Goal: Task Accomplishment & Management: Complete application form

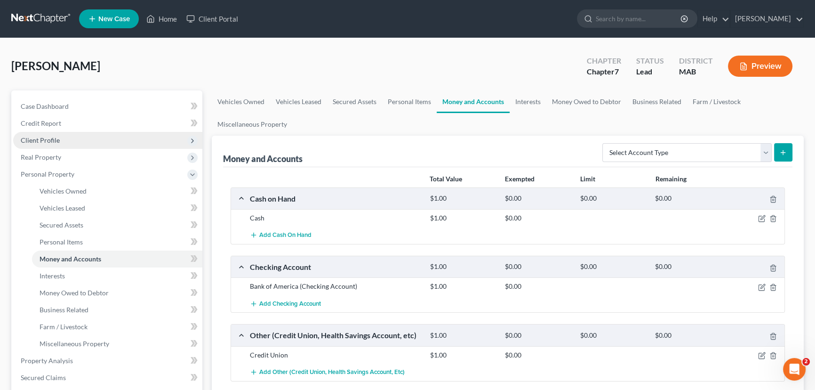
click at [47, 136] on span "Client Profile" at bounding box center [40, 140] width 39 height 8
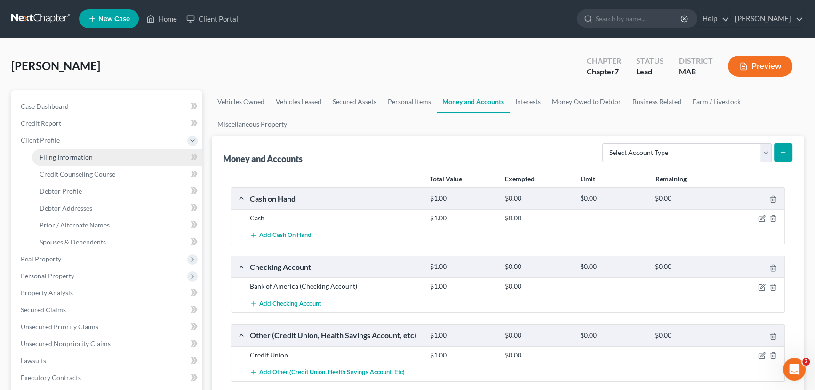
click at [55, 155] on span "Filing Information" at bounding box center [66, 157] width 53 height 8
select select "1"
select select "0"
select select "39"
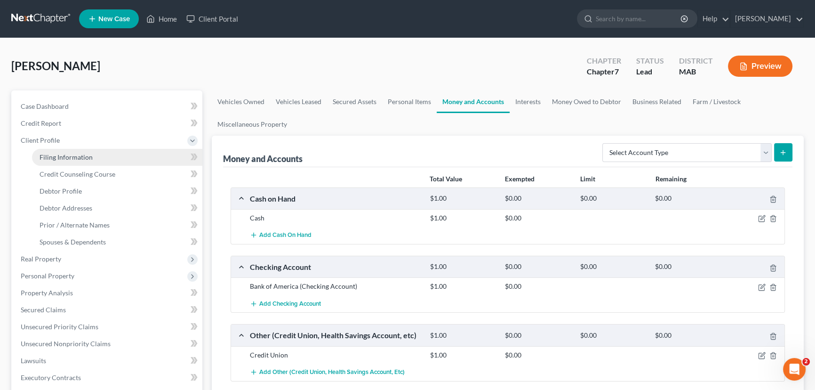
select select "0"
select select "22"
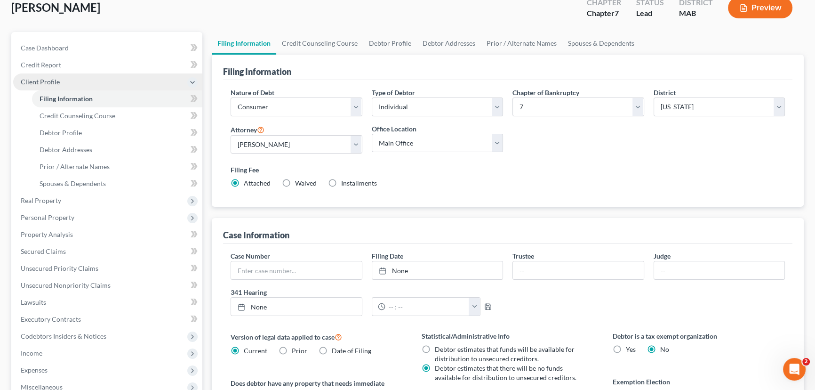
scroll to position [58, 0]
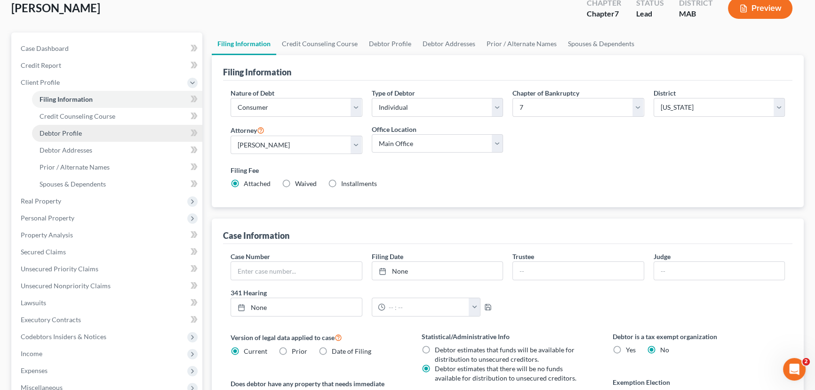
click at [60, 132] on span "Debtor Profile" at bounding box center [61, 133] width 42 height 8
select select "0"
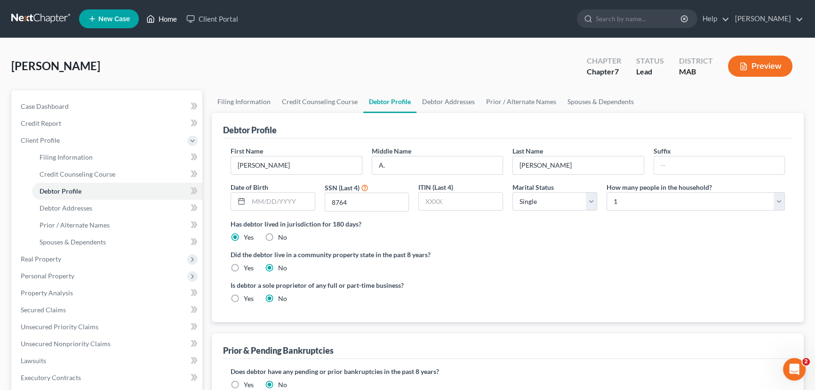
click at [166, 19] on link "Home" at bounding box center [162, 18] width 40 height 17
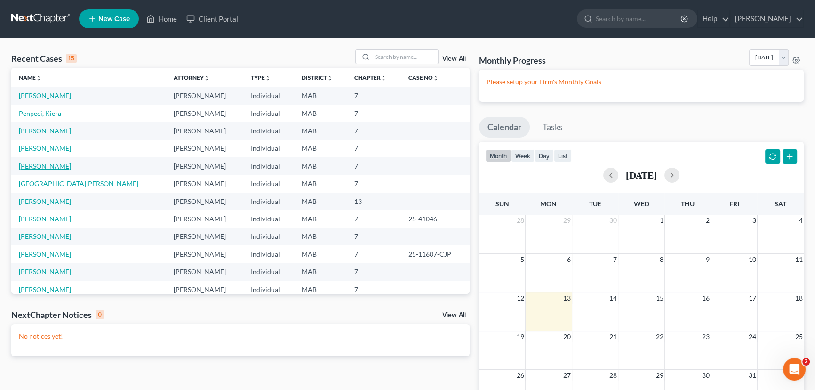
click at [40, 165] on link "[PERSON_NAME]" at bounding box center [45, 166] width 52 height 8
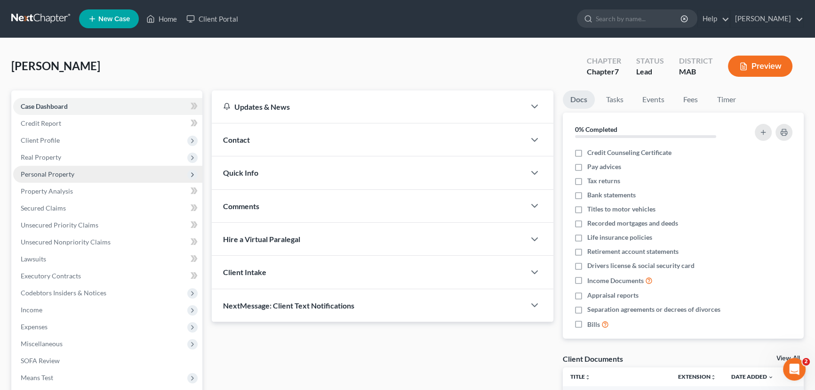
click at [56, 174] on span "Personal Property" at bounding box center [48, 174] width 54 height 8
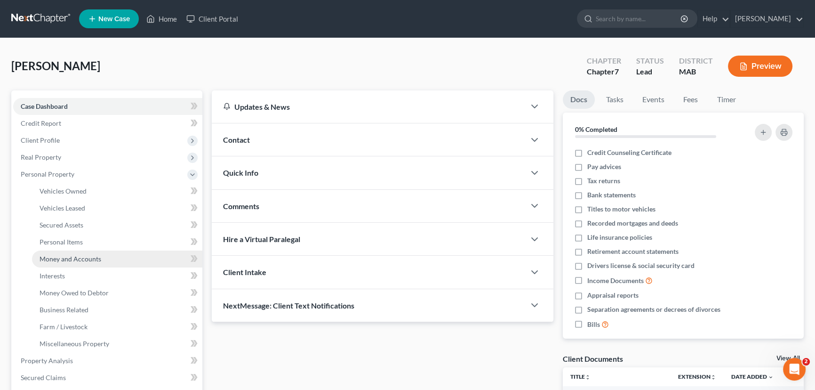
click at [57, 258] on span "Money and Accounts" at bounding box center [71, 259] width 62 height 8
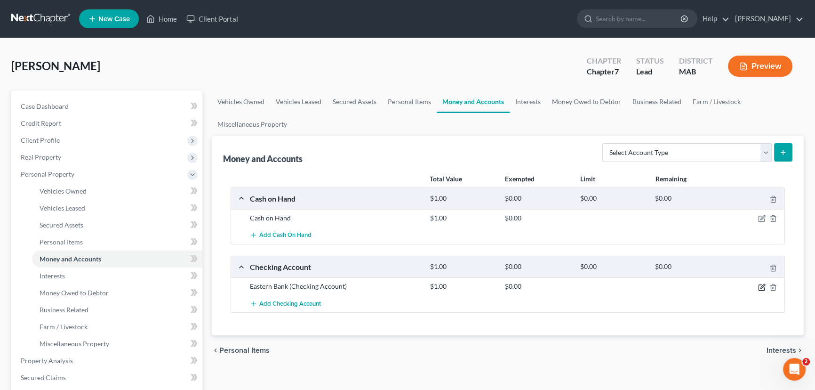
click at [759, 284] on icon "button" at bounding box center [762, 287] width 8 height 8
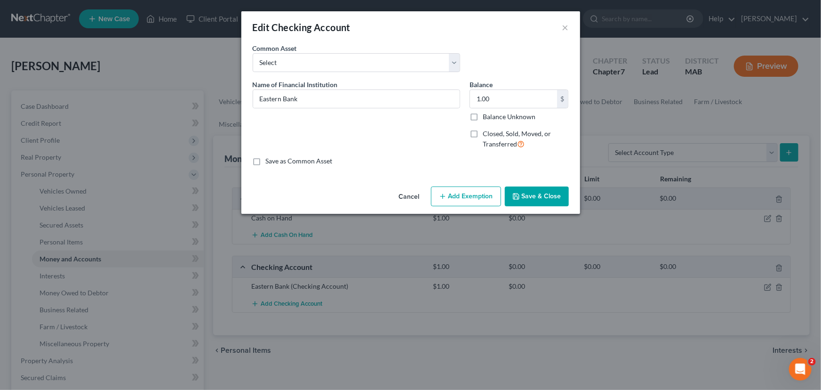
click at [461, 197] on button "Add Exemption" at bounding box center [466, 196] width 70 height 20
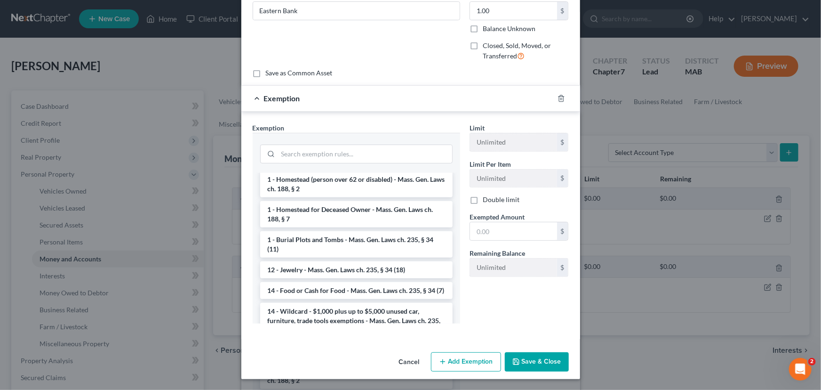
scroll to position [103, 0]
click at [407, 360] on button "Cancel" at bounding box center [409, 362] width 36 height 19
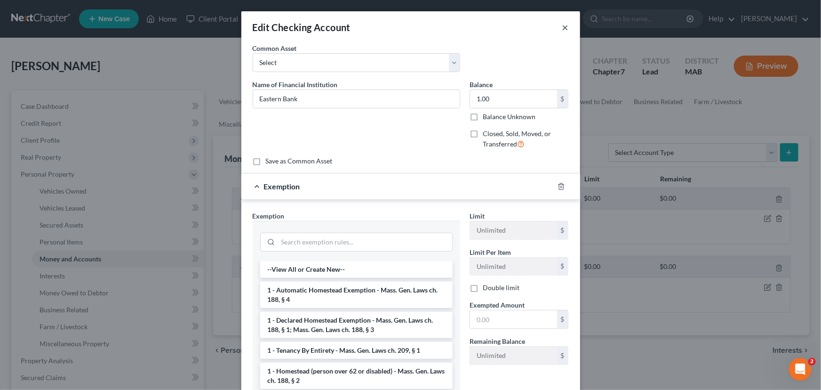
click at [562, 24] on button "×" at bounding box center [565, 27] width 7 height 11
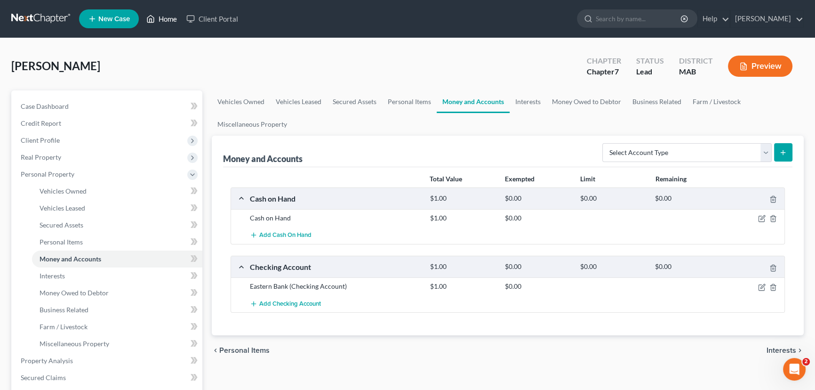
click at [168, 18] on link "Home" at bounding box center [162, 18] width 40 height 17
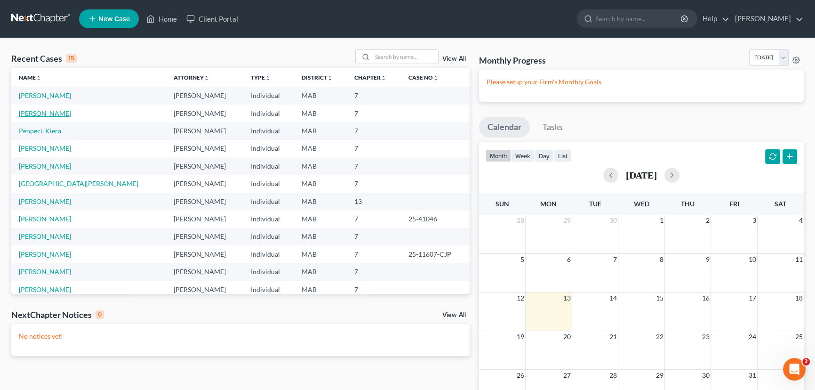
click at [32, 116] on link "[PERSON_NAME]" at bounding box center [45, 113] width 52 height 8
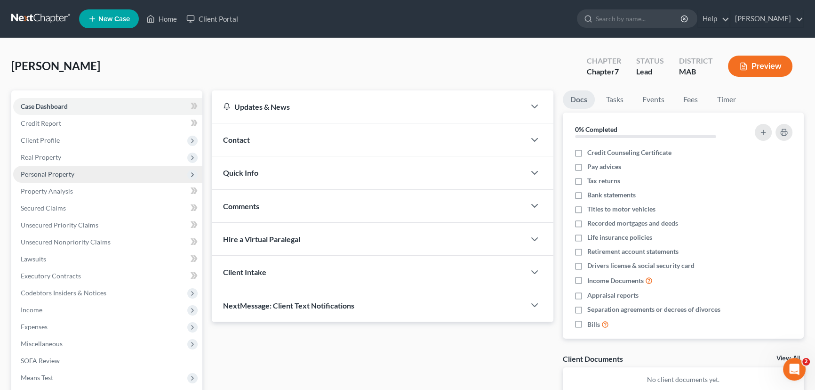
click at [43, 176] on span "Personal Property" at bounding box center [48, 174] width 54 height 8
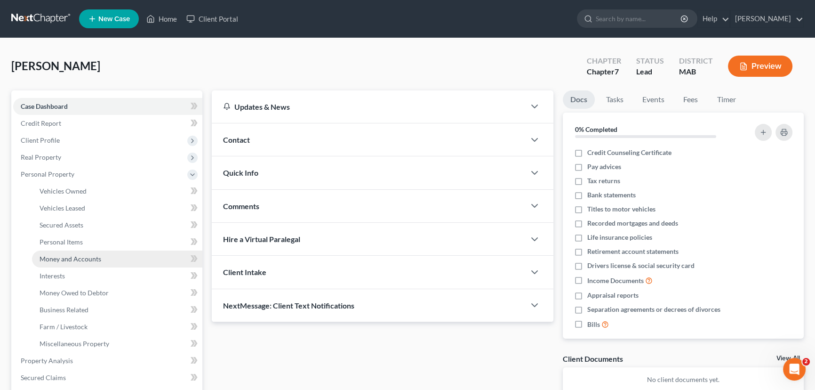
click at [59, 257] on span "Money and Accounts" at bounding box center [71, 259] width 62 height 8
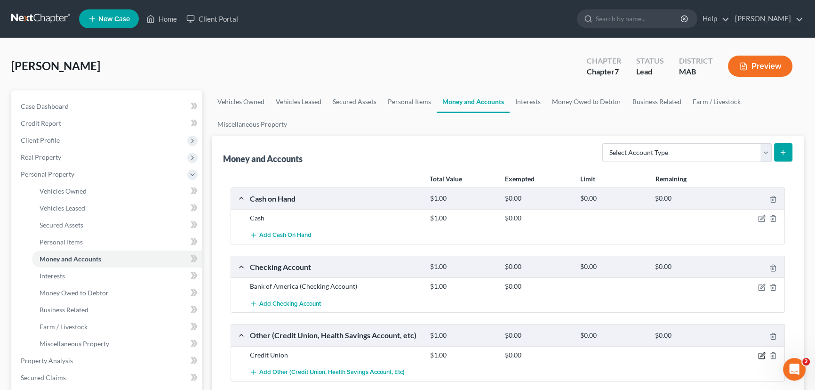
click at [762, 354] on icon "button" at bounding box center [762, 355] width 8 height 8
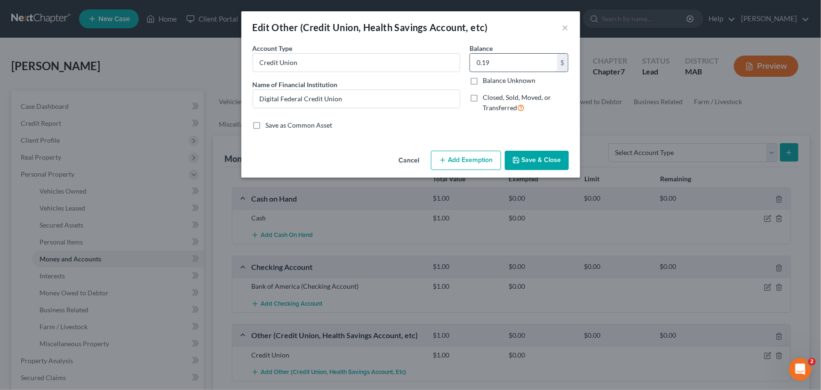
drag, startPoint x: 474, startPoint y: 62, endPoint x: 499, endPoint y: 62, distance: 24.5
click at [499, 62] on input "0.19" at bounding box center [513, 63] width 87 height 18
type input "4.19"
click at [460, 156] on button "Add Exemption" at bounding box center [466, 161] width 70 height 20
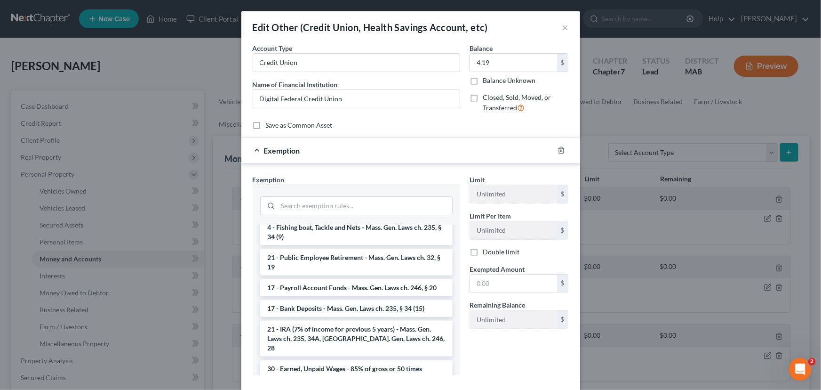
scroll to position [85, 0]
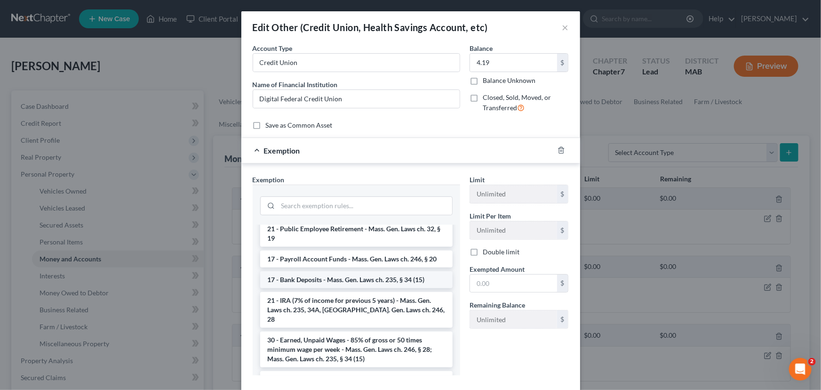
click at [318, 285] on li "17 - Bank Deposits - Mass. Gen. Laws ch. 235, § 34 (15)" at bounding box center [356, 279] width 192 height 17
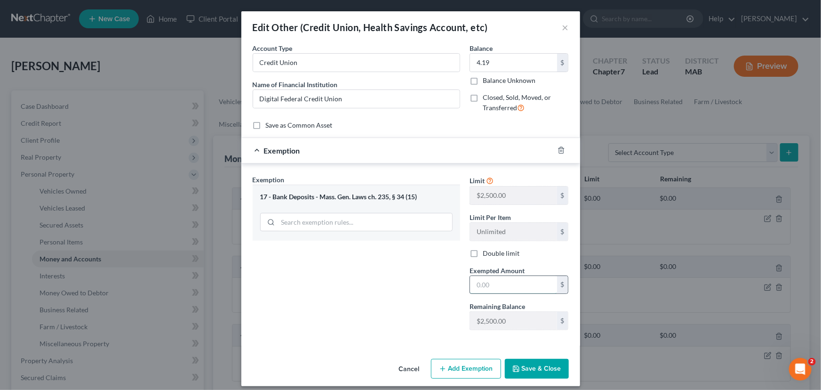
click at [474, 278] on input "text" at bounding box center [513, 285] width 87 height 18
type input "5.00"
click at [536, 364] on button "Save & Close" at bounding box center [537, 368] width 64 height 20
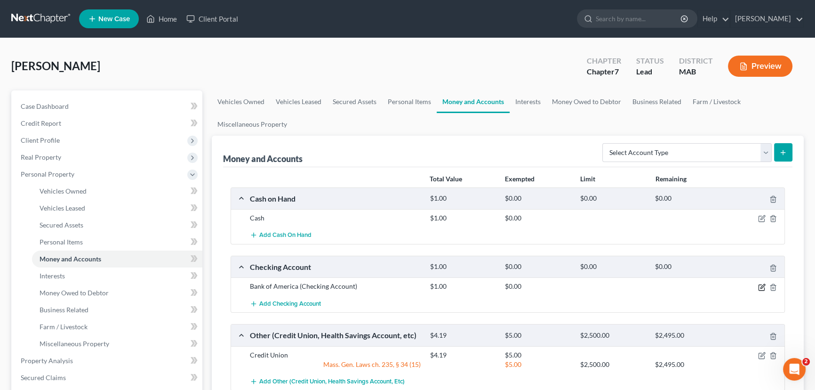
click at [759, 285] on icon "button" at bounding box center [762, 287] width 8 height 8
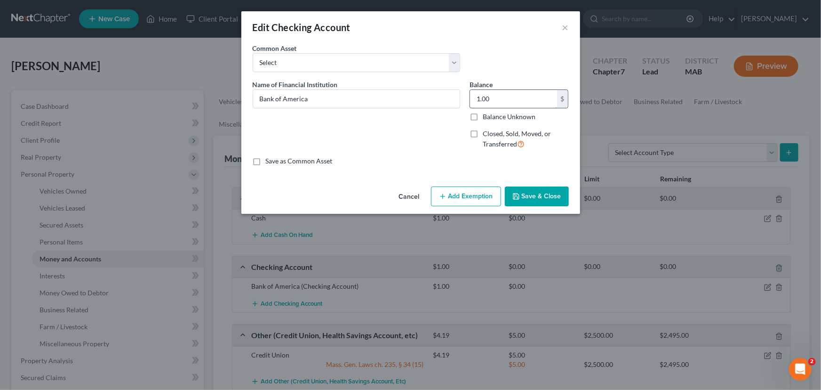
click at [518, 97] on input "1.00" at bounding box center [513, 99] width 87 height 18
type input "22.57"
click at [462, 199] on button "Add Exemption" at bounding box center [466, 196] width 70 height 20
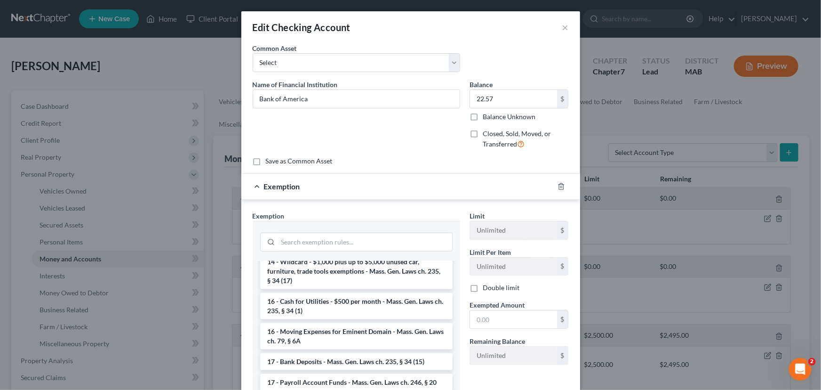
scroll to position [256, 0]
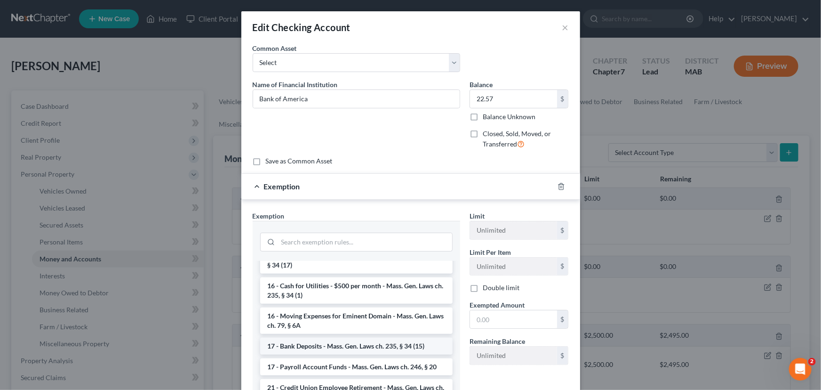
click at [339, 350] on li "17 - Bank Deposits - Mass. Gen. Laws ch. 235, § 34 (15)" at bounding box center [356, 345] width 192 height 17
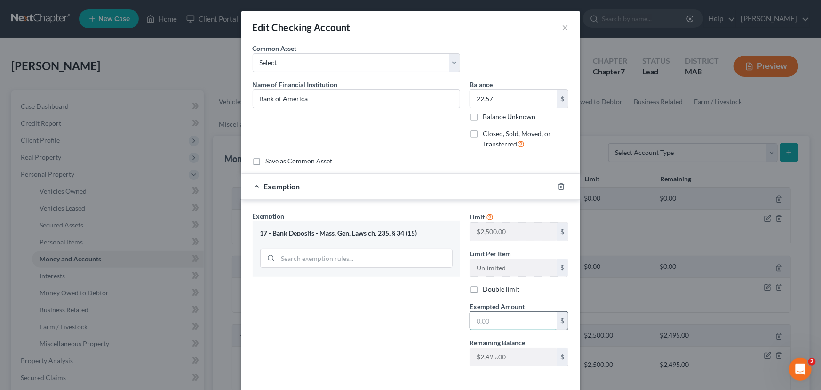
click at [482, 323] on input "text" at bounding box center [513, 320] width 87 height 18
click at [537, 317] on input "23.0000000000000000000000000000000000000000000000" at bounding box center [513, 320] width 87 height 18
type input "2"
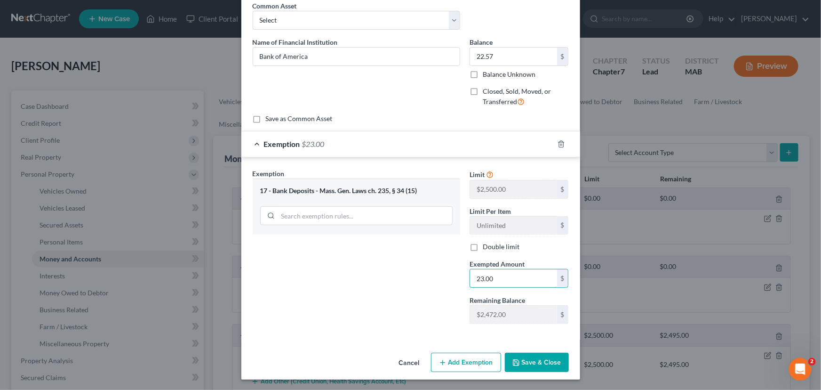
type input "23.00"
click at [522, 360] on button "Save & Close" at bounding box center [537, 362] width 64 height 20
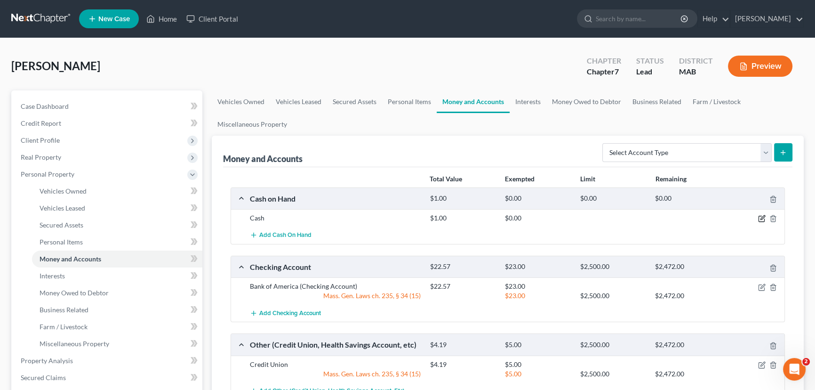
click at [762, 216] on icon "button" at bounding box center [762, 217] width 4 height 4
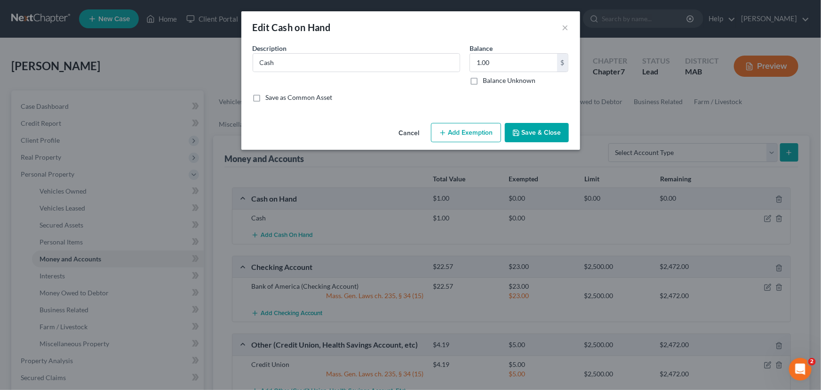
click at [470, 132] on button "Add Exemption" at bounding box center [466, 133] width 70 height 20
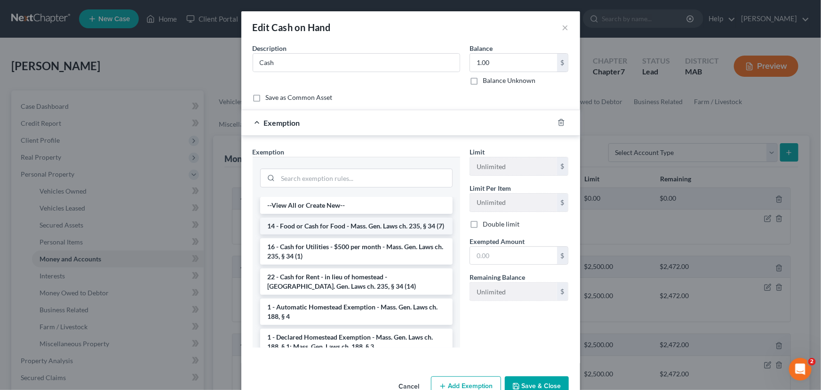
click at [334, 230] on li "14 - Food or Cash for Food - Mass. Gen. Laws ch. 235, § 34 (7)" at bounding box center [356, 225] width 192 height 17
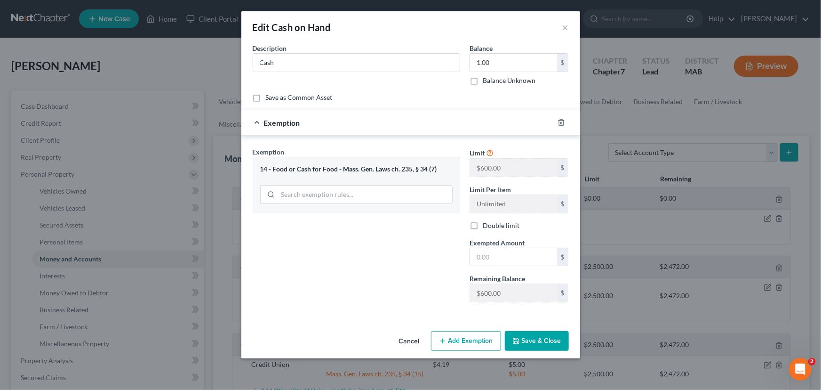
click at [456, 341] on button "Add Exemption" at bounding box center [466, 341] width 70 height 20
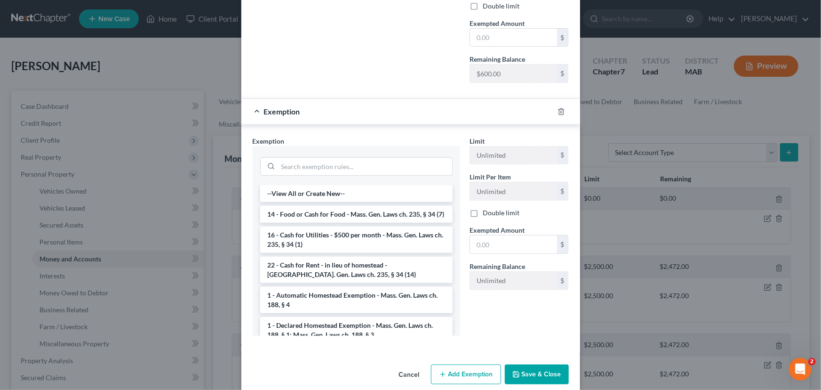
scroll to position [231, 0]
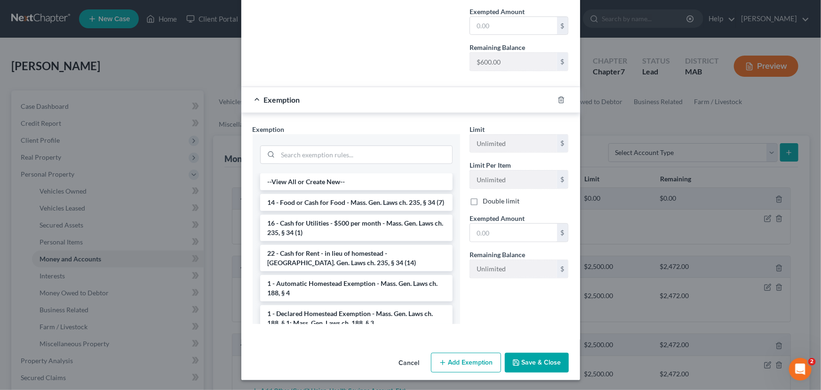
click at [521, 359] on button "Save & Close" at bounding box center [537, 362] width 64 height 20
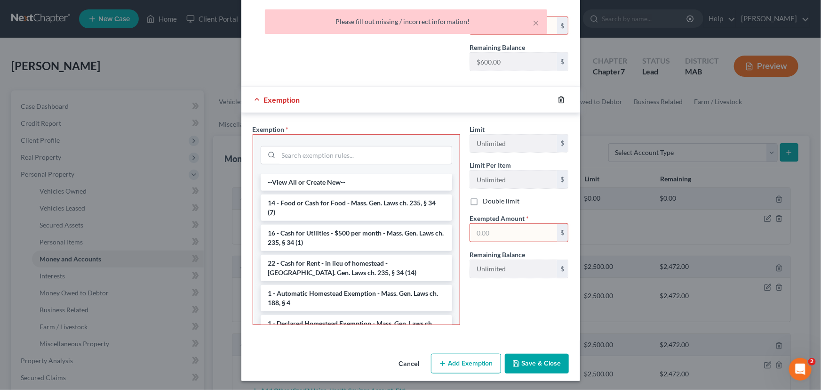
click at [557, 96] on icon "button" at bounding box center [561, 100] width 8 height 8
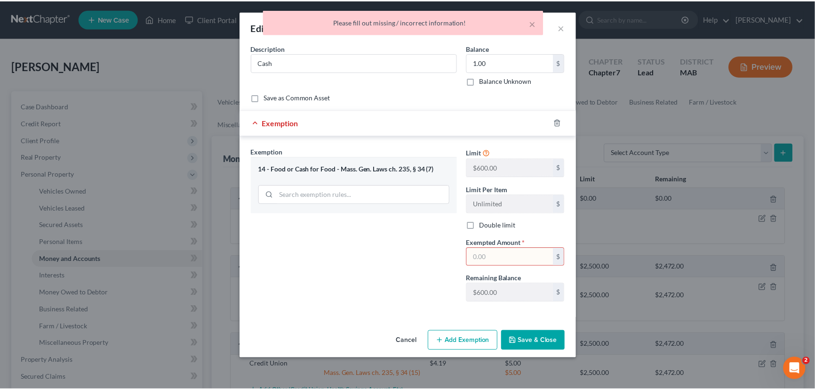
scroll to position [0, 0]
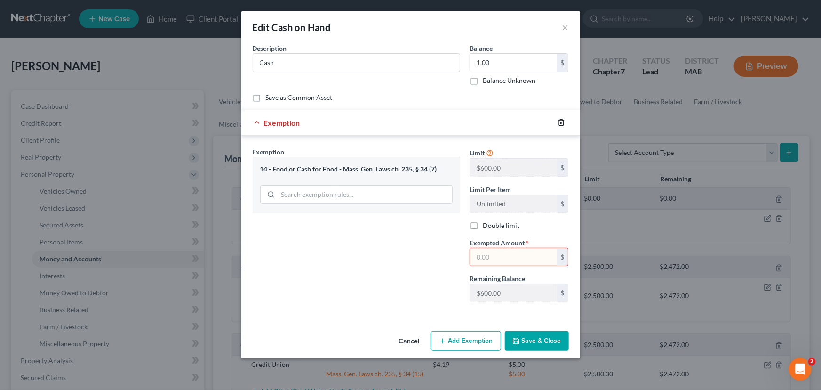
click at [560, 124] on icon "button" at bounding box center [561, 123] width 8 height 8
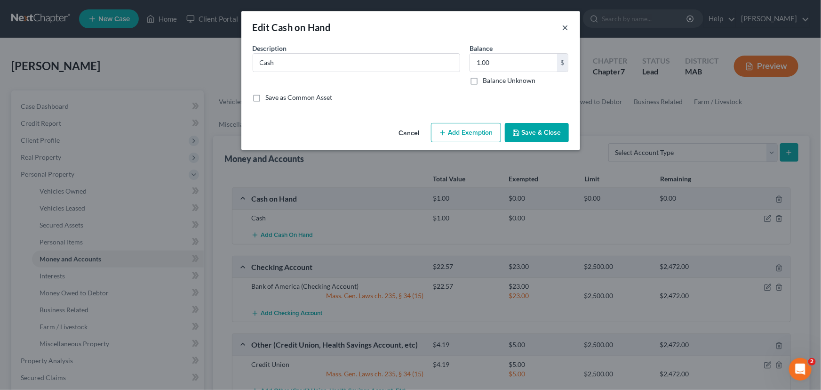
click at [566, 26] on button "×" at bounding box center [565, 27] width 7 height 11
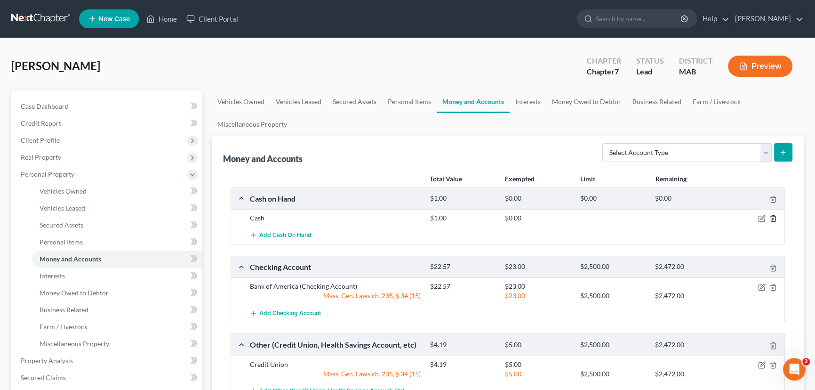
click at [776, 218] on icon "button" at bounding box center [773, 219] width 8 height 8
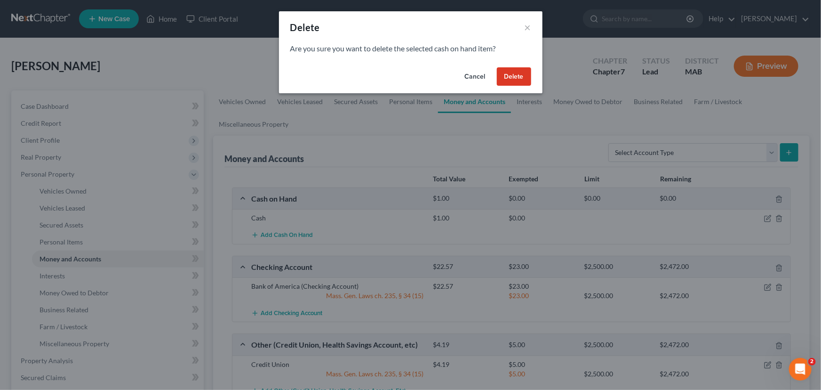
click at [519, 77] on button "Delete" at bounding box center [514, 76] width 34 height 19
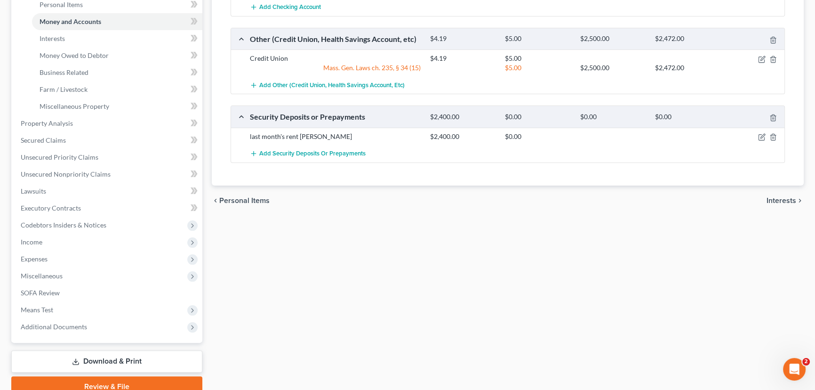
scroll to position [279, 0]
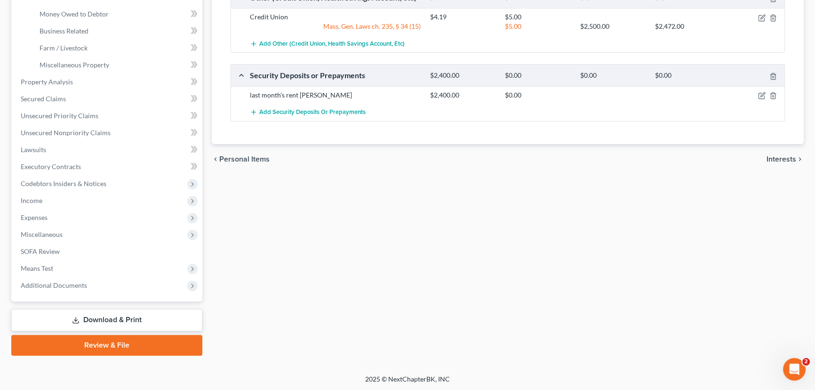
click at [113, 316] on link "Download & Print" at bounding box center [106, 320] width 191 height 22
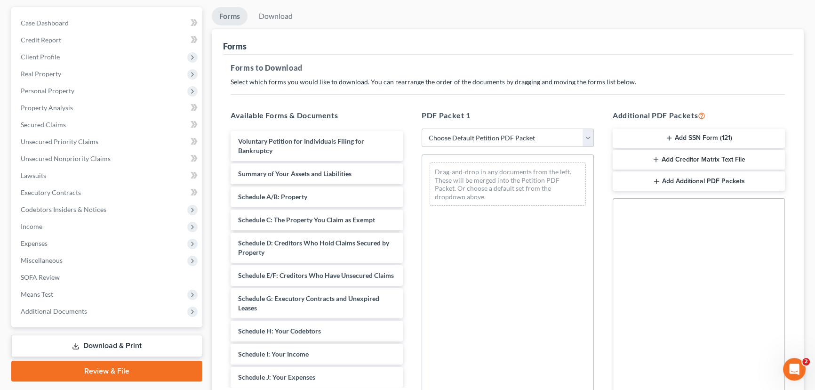
scroll to position [85, 0]
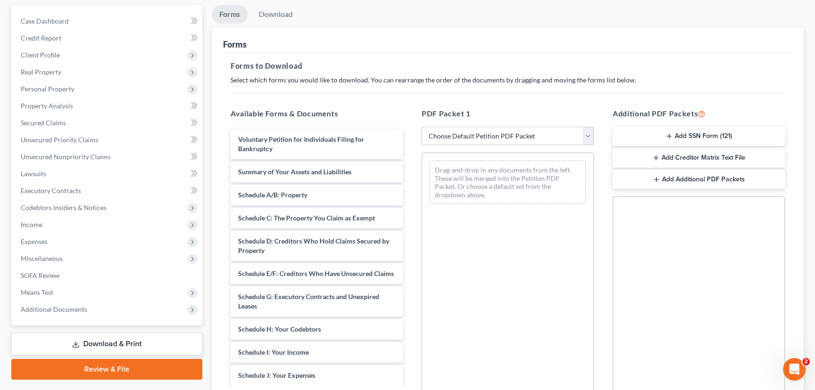
click at [585, 133] on select "Choose Default Petition PDF Packet Complete Bankruptcy Petition (all forms and …" at bounding box center [508, 136] width 172 height 19
select select "0"
click at [422, 127] on select "Choose Default Petition PDF Packet Complete Bankruptcy Petition (all forms and …" at bounding box center [508, 136] width 172 height 19
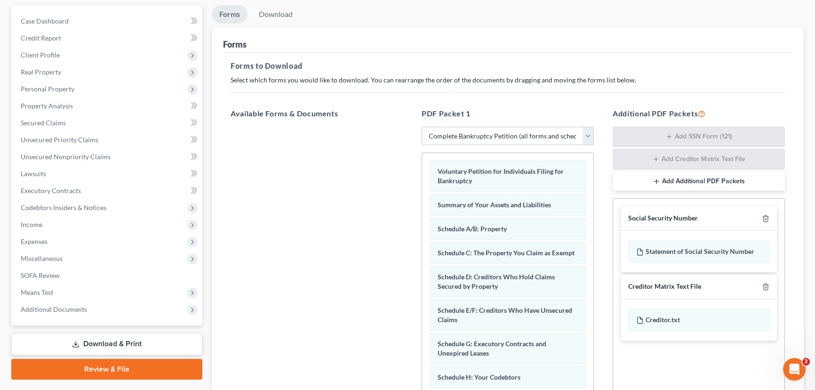
click at [589, 132] on select "Choose Default Petition PDF Packet Complete Bankruptcy Petition (all forms and …" at bounding box center [508, 136] width 172 height 19
click at [334, 157] on div at bounding box center [316, 256] width 187 height 259
click at [53, 305] on span "Additional Documents" at bounding box center [54, 309] width 66 height 8
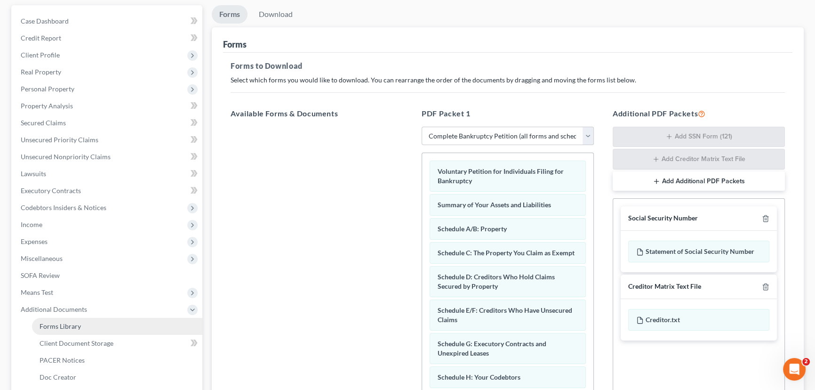
click at [60, 327] on span "Forms Library" at bounding box center [60, 326] width 41 height 8
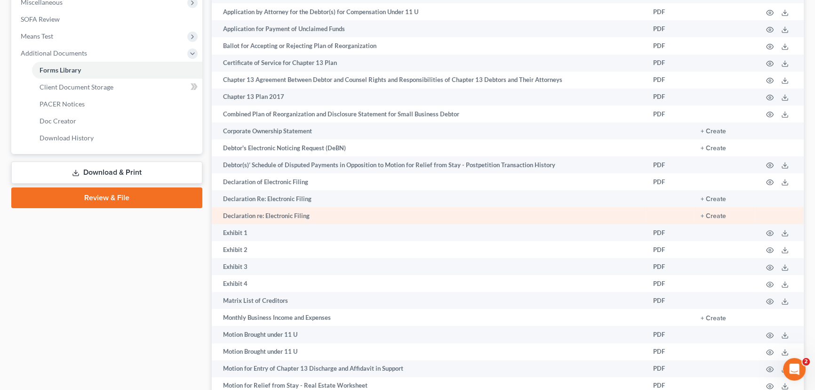
scroll to position [342, 0]
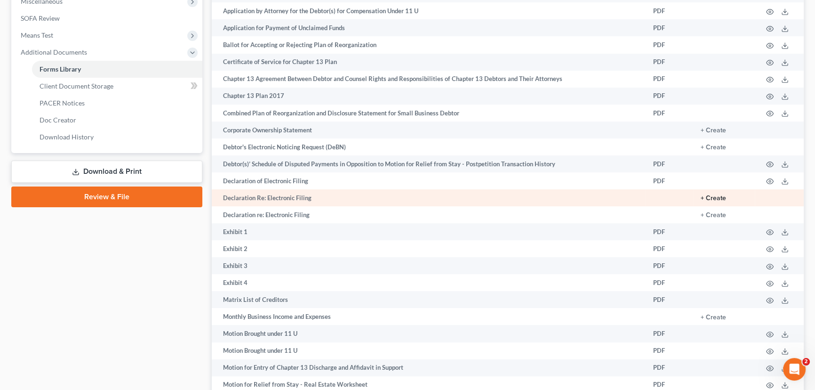
click at [712, 195] on button "+ Create" at bounding box center [713, 198] width 25 height 7
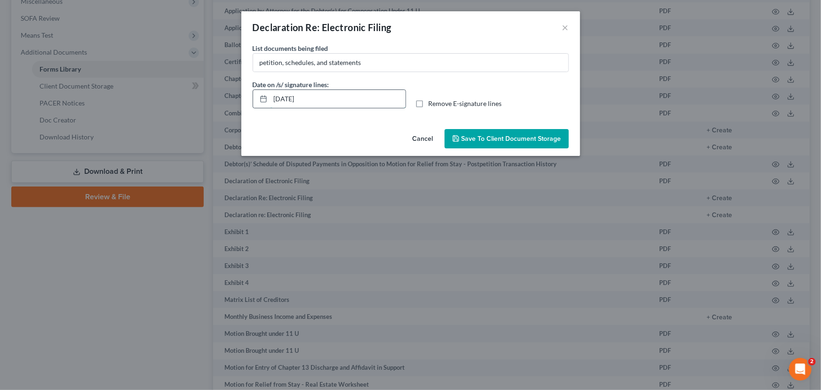
click at [287, 102] on input "[DATE]" at bounding box center [338, 99] width 135 height 18
type input "[DATE]"
click at [429, 103] on label "Remove E-signature lines" at bounding box center [465, 103] width 73 height 9
click at [432, 103] on input "Remove E-signature lines" at bounding box center [435, 102] width 6 height 6
checkbox input "true"
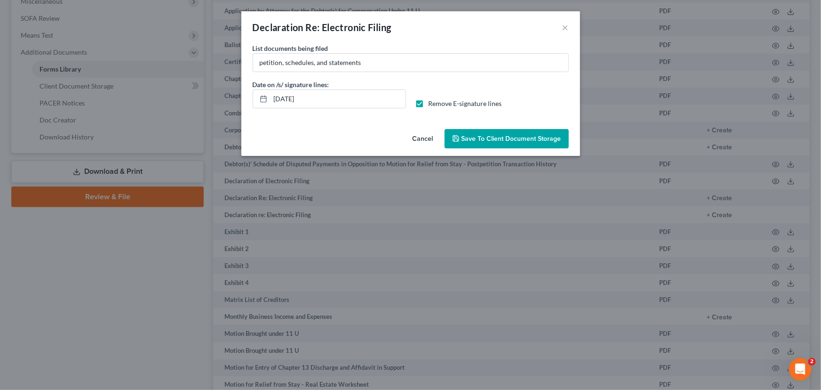
click at [475, 139] on span "Save to Client Document Storage" at bounding box center [512, 139] width 100 height 8
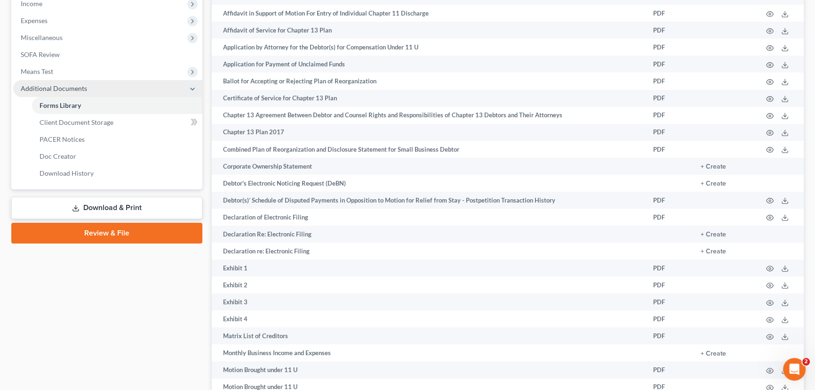
scroll to position [256, 0]
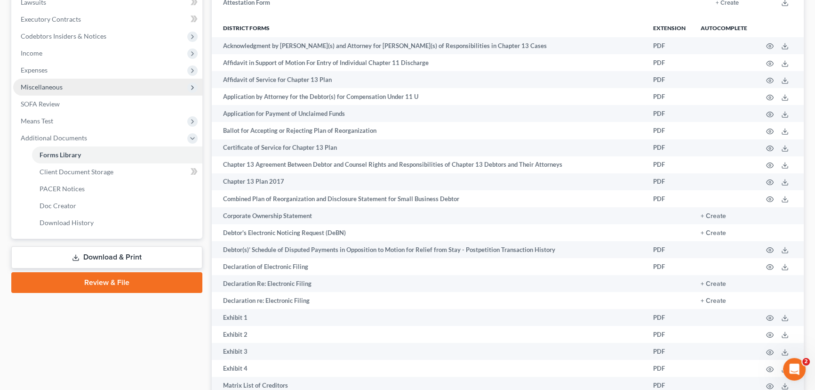
click at [31, 85] on span "Miscellaneous" at bounding box center [42, 87] width 42 height 8
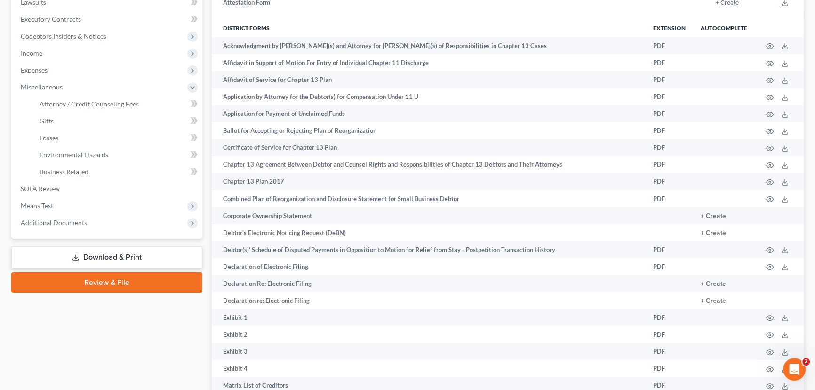
click at [85, 253] on link "Download & Print" at bounding box center [106, 257] width 191 height 22
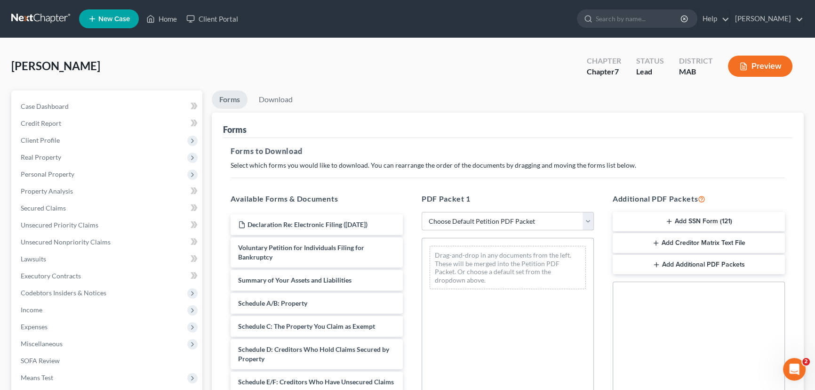
click at [589, 215] on select "Choose Default Petition PDF Packet Complete Bankruptcy Petition (all forms and …" at bounding box center [508, 221] width 172 height 19
select select "0"
click at [422, 212] on select "Choose Default Petition PDF Packet Complete Bankruptcy Petition (all forms and …" at bounding box center [508, 221] width 172 height 19
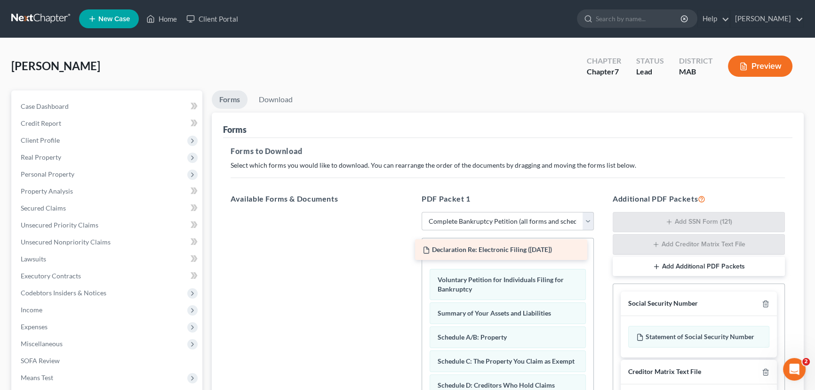
drag, startPoint x: 321, startPoint y: 223, endPoint x: 505, endPoint y: 249, distance: 186.2
click at [410, 212] on div "Declaration Re: Electronic Filing ([DATE]) Declaration Re: Electronic Filing ([…" at bounding box center [316, 212] width 187 height 0
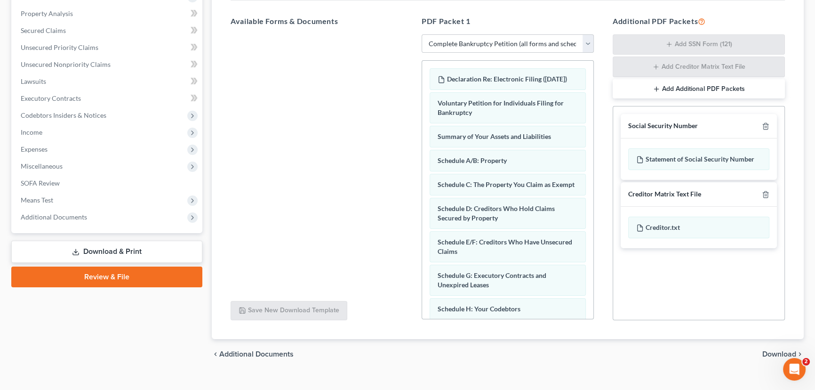
scroll to position [191, 0]
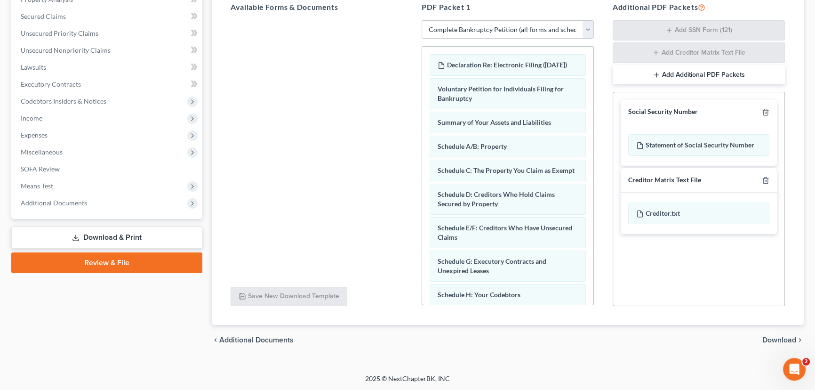
click at [785, 339] on span "Download" at bounding box center [779, 340] width 34 height 8
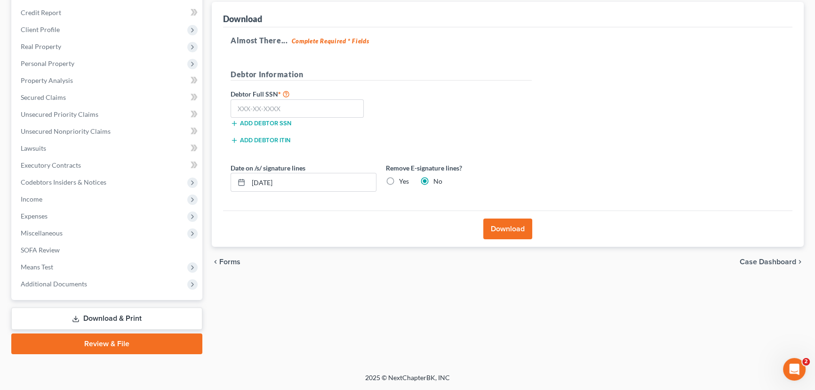
scroll to position [109, 0]
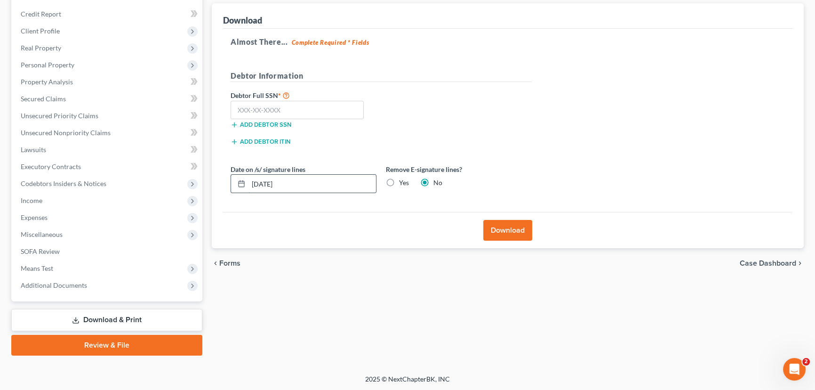
click at [265, 185] on input "[DATE]" at bounding box center [311, 184] width 127 height 18
type input "[DATE]"
click at [399, 179] on label "Yes" at bounding box center [404, 182] width 10 height 9
click at [403, 179] on input "Yes" at bounding box center [406, 181] width 6 height 6
radio input "true"
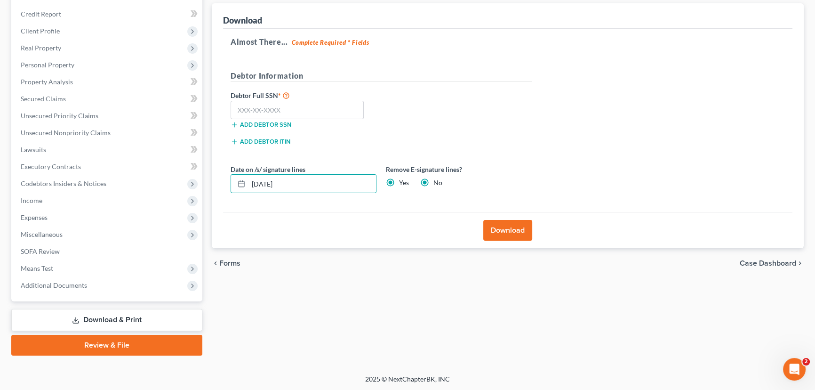
radio input "false"
click at [239, 108] on input "text" at bounding box center [297, 110] width 133 height 19
type input "013-92-8764"
click at [512, 232] on button "Download" at bounding box center [507, 230] width 49 height 21
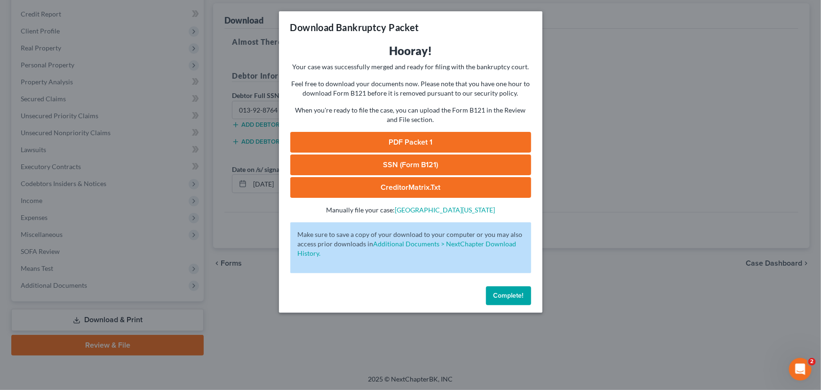
click at [417, 138] on link "PDF Packet 1" at bounding box center [410, 142] width 241 height 21
click at [404, 163] on link "SSN (Form B121)" at bounding box center [410, 164] width 241 height 21
click at [410, 186] on link "CreditorMatrix.txt" at bounding box center [410, 187] width 241 height 21
click at [505, 296] on span "Complete!" at bounding box center [509, 295] width 30 height 8
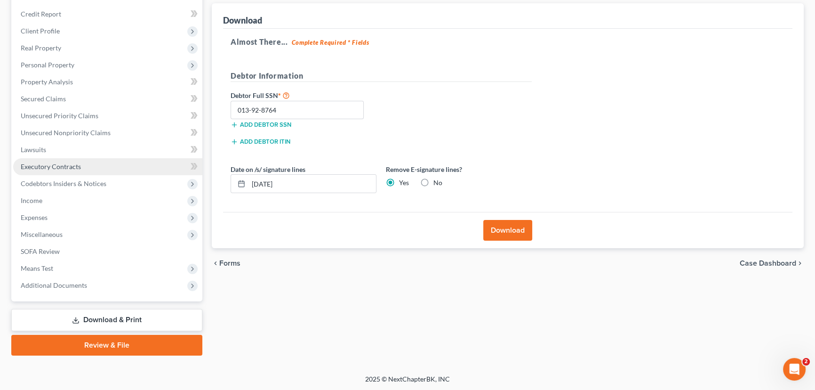
click at [56, 168] on span "Executory Contracts" at bounding box center [51, 166] width 60 height 8
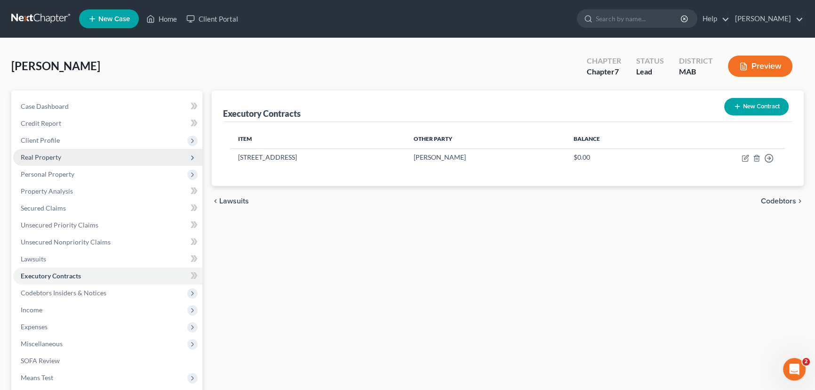
click at [56, 157] on span "Real Property" at bounding box center [41, 157] width 40 height 8
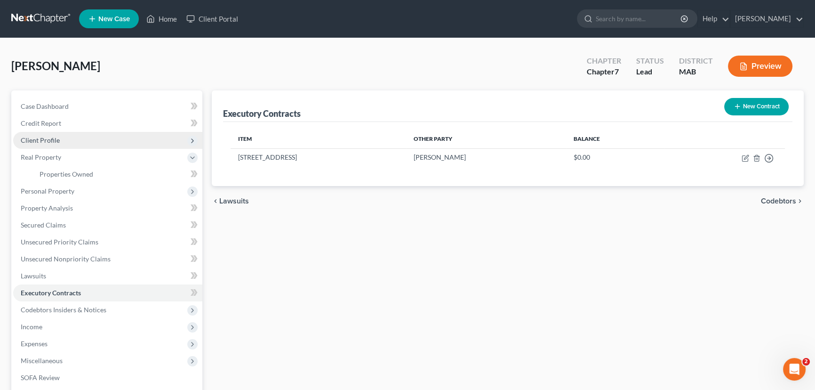
click at [46, 140] on span "Client Profile" at bounding box center [40, 140] width 39 height 8
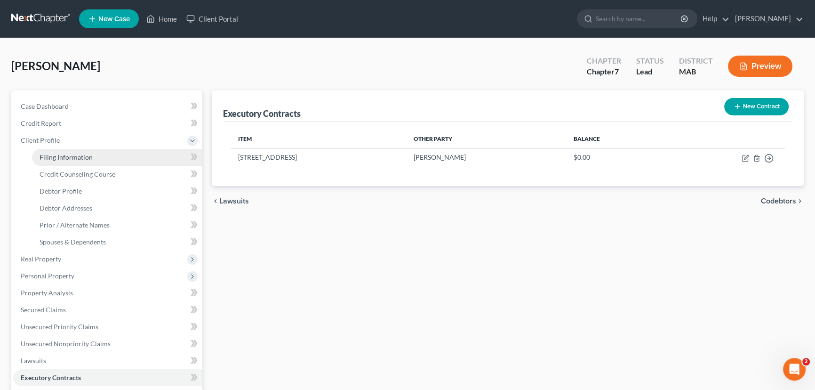
click at [47, 158] on span "Filing Information" at bounding box center [66, 157] width 53 height 8
select select "1"
select select "0"
select select "39"
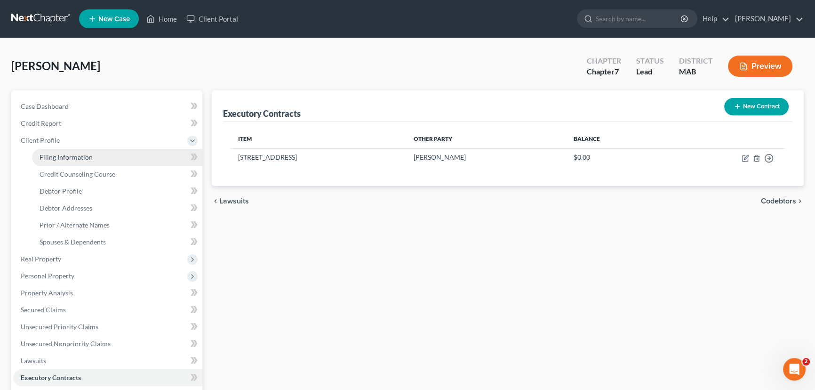
select select "0"
select select "22"
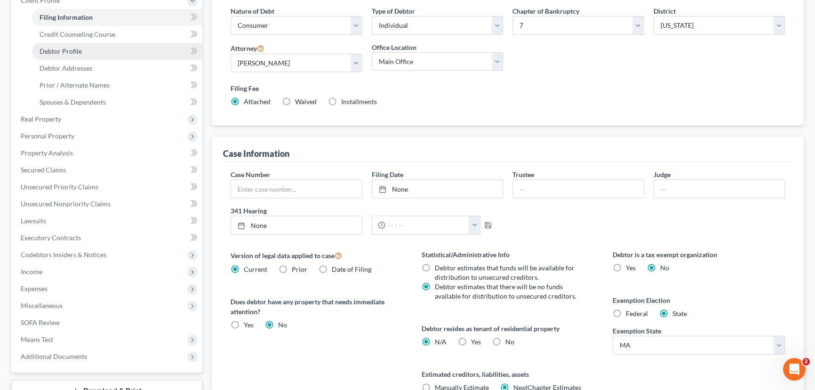
scroll to position [171, 0]
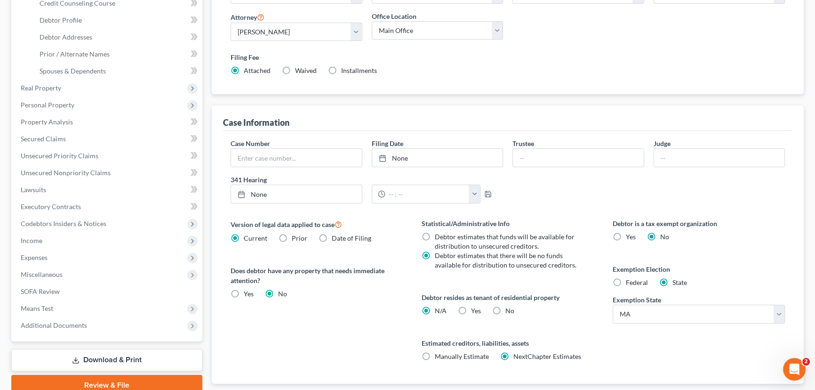
click at [83, 359] on link "Download & Print" at bounding box center [106, 360] width 191 height 22
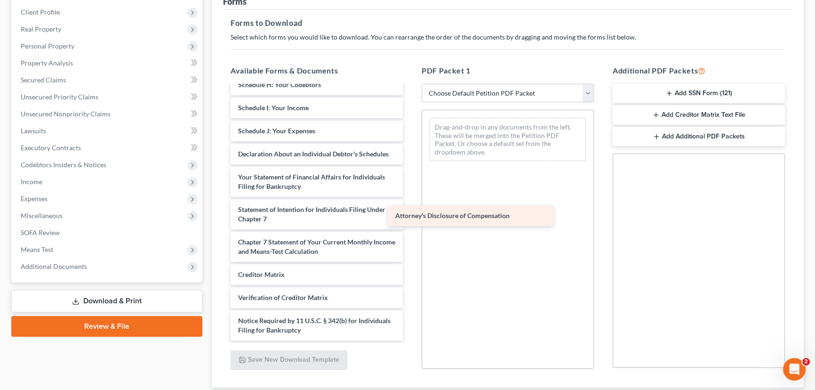
scroll to position [243, 0]
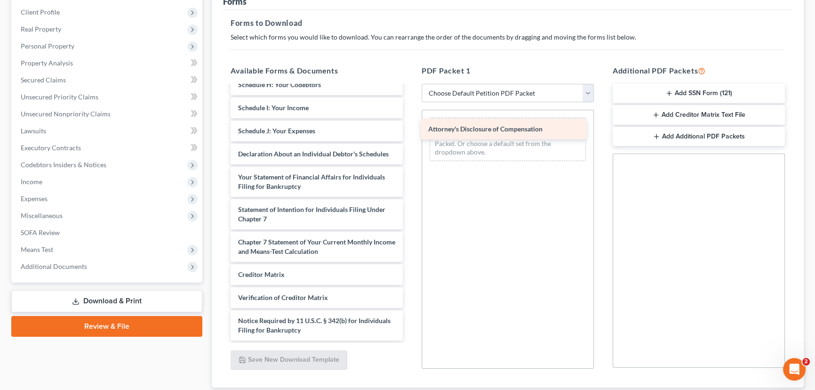
drag, startPoint x: 289, startPoint y: 329, endPoint x: 479, endPoint y: 129, distance: 275.9
click at [410, 129] on div "Attorney's Disclosure of Compensation Declaration Re: Electronic Filing ([DATE]…" at bounding box center [316, 101] width 187 height 478
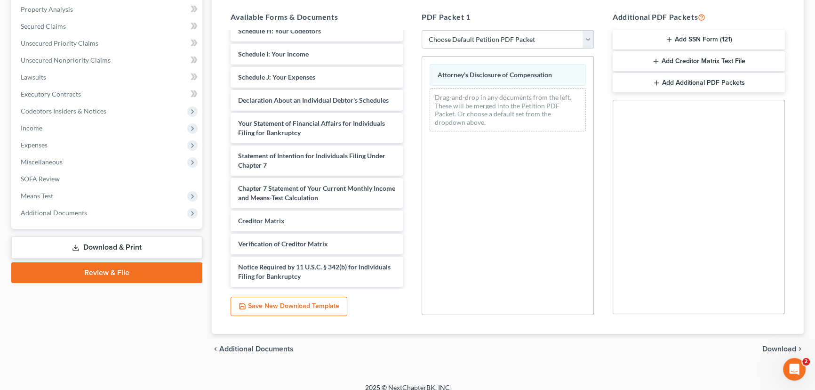
scroll to position [191, 0]
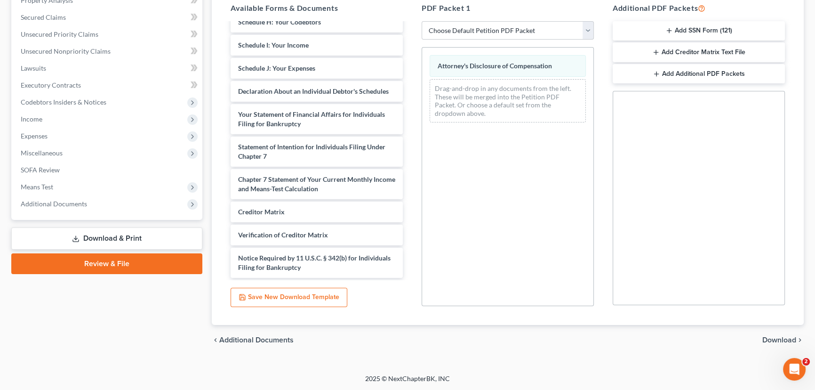
click at [779, 337] on span "Download" at bounding box center [779, 340] width 34 height 8
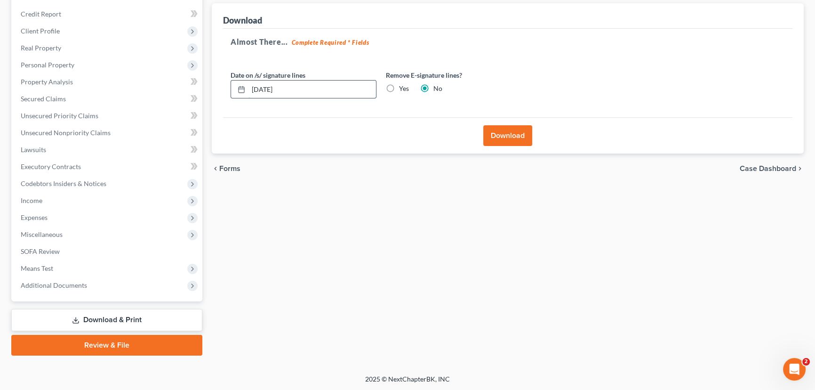
click at [266, 89] on input "[DATE]" at bounding box center [311, 89] width 127 height 18
type input "[DATE]"
click at [510, 136] on button "Download" at bounding box center [507, 135] width 49 height 21
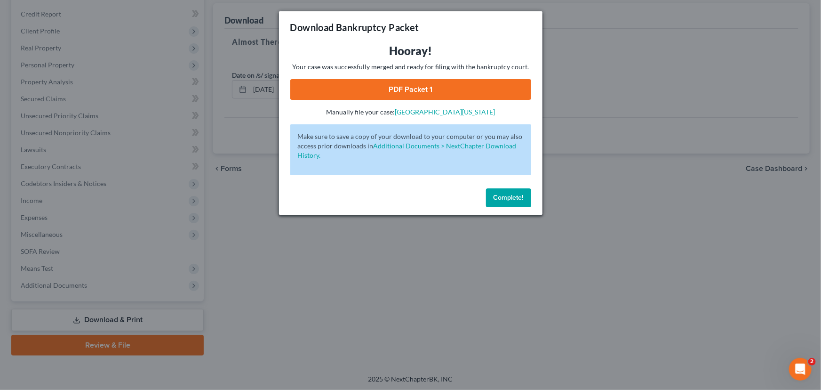
click at [382, 85] on link "PDF Packet 1" at bounding box center [410, 89] width 241 height 21
click at [509, 200] on span "Complete!" at bounding box center [509, 197] width 30 height 8
click at [508, 197] on span "Complete!" at bounding box center [509, 197] width 30 height 8
click at [504, 197] on span "Complete!" at bounding box center [509, 197] width 30 height 8
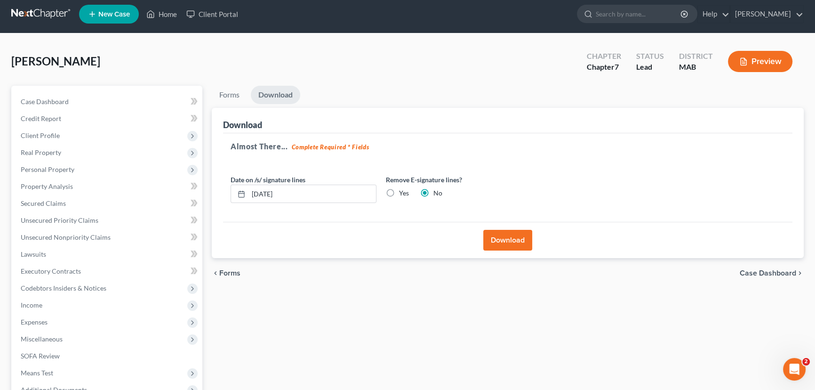
scroll to position [0, 0]
